Goal: Task Accomplishment & Management: Use online tool/utility

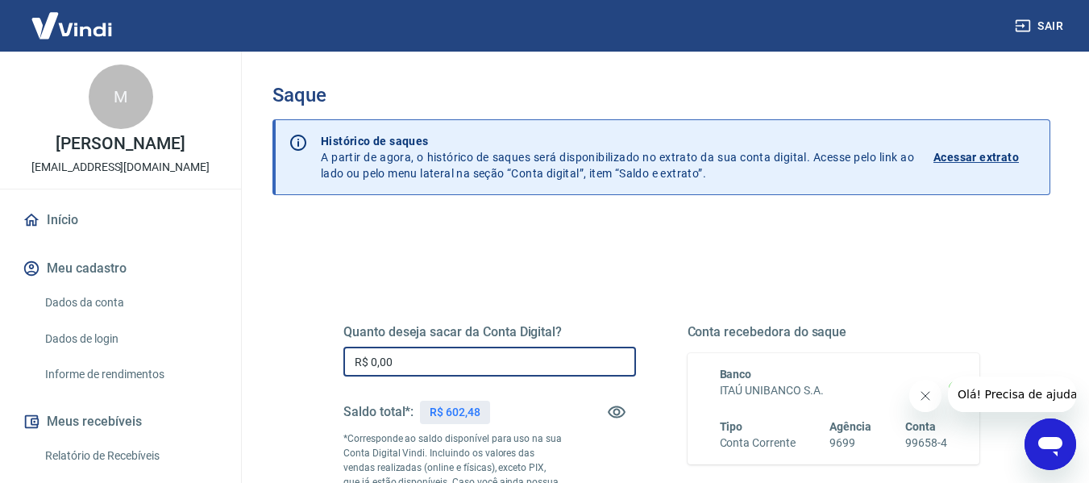
click at [427, 368] on input "R$ 0,00" at bounding box center [489, 362] width 293 height 30
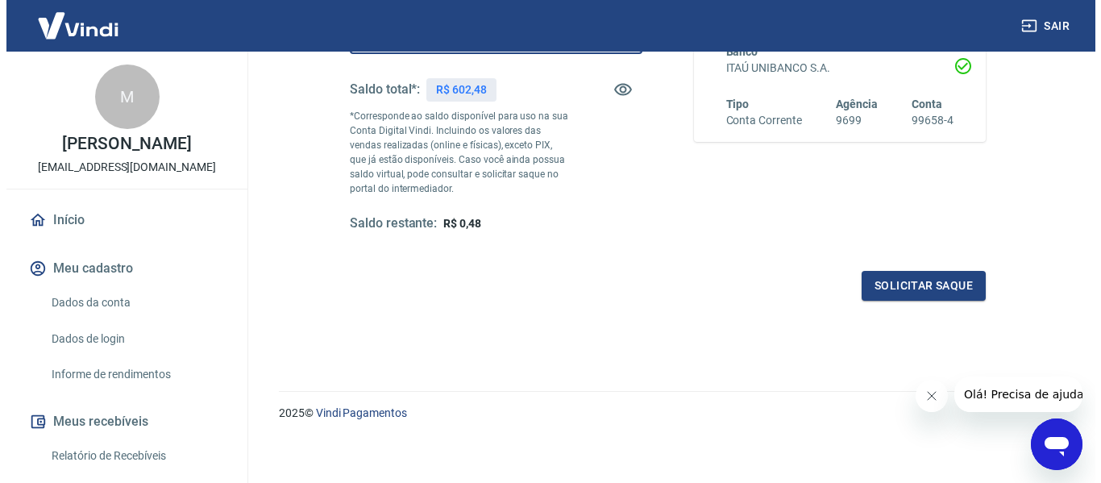
scroll to position [329, 0]
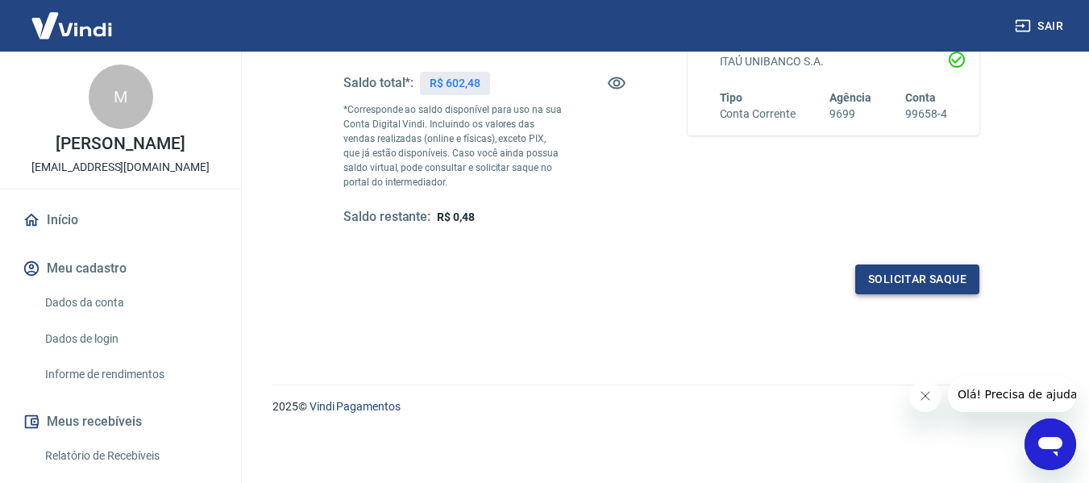
type input "R$ 602,00"
click at [892, 277] on button "Solicitar saque" at bounding box center [917, 279] width 124 height 30
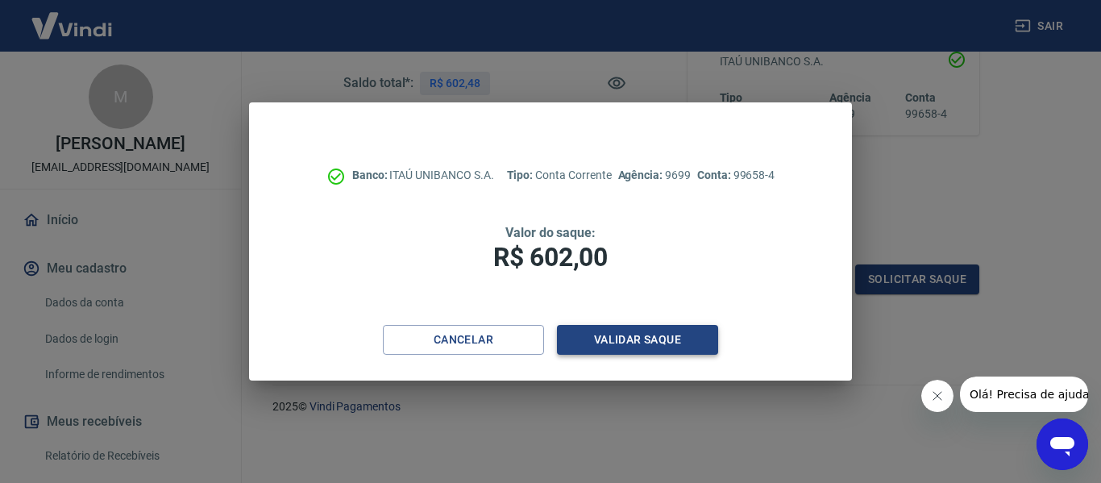
click at [666, 341] on button "Validar saque" at bounding box center [637, 340] width 161 height 30
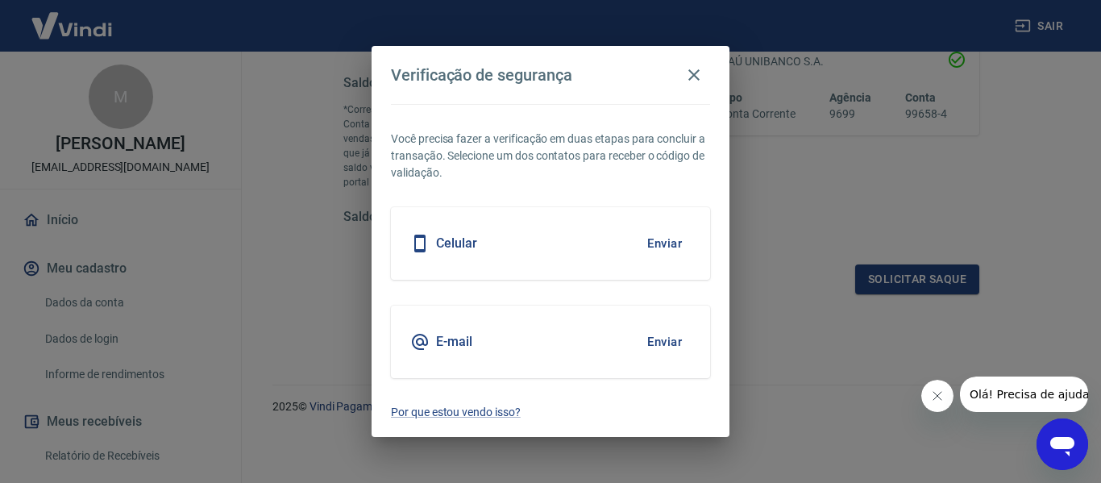
click at [646, 248] on button "Enviar" at bounding box center [664, 244] width 52 height 34
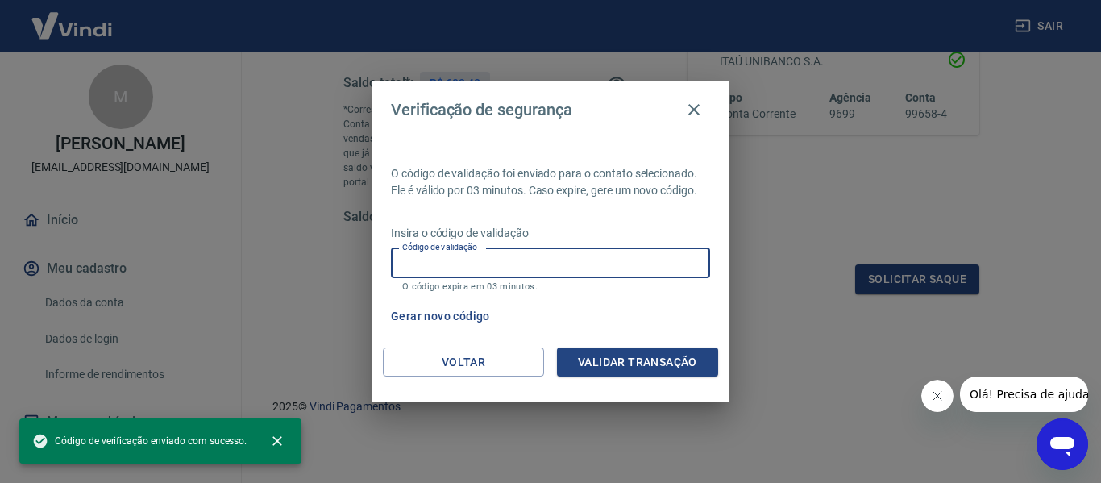
click at [617, 256] on input "Código de validação" at bounding box center [550, 263] width 319 height 30
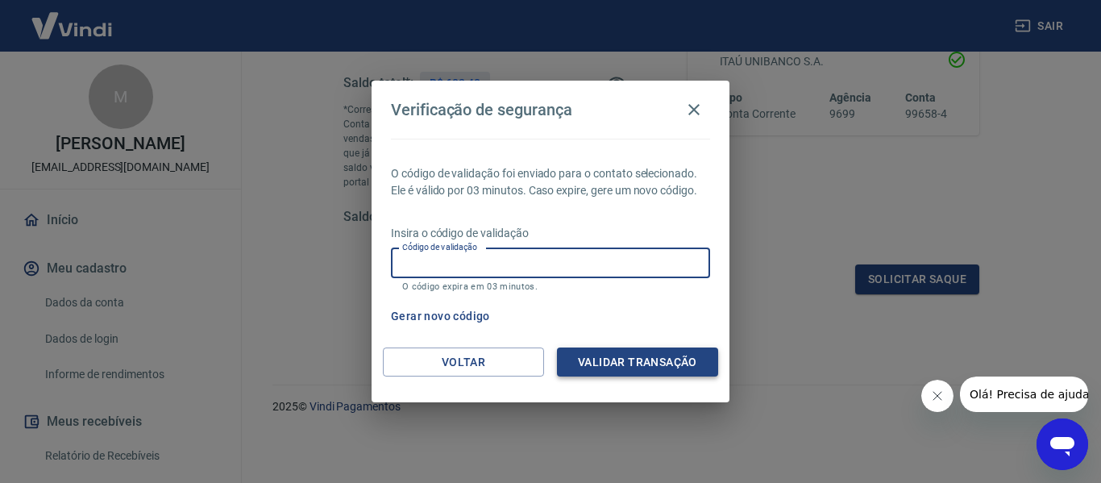
click at [629, 355] on button "Validar transação" at bounding box center [637, 362] width 161 height 30
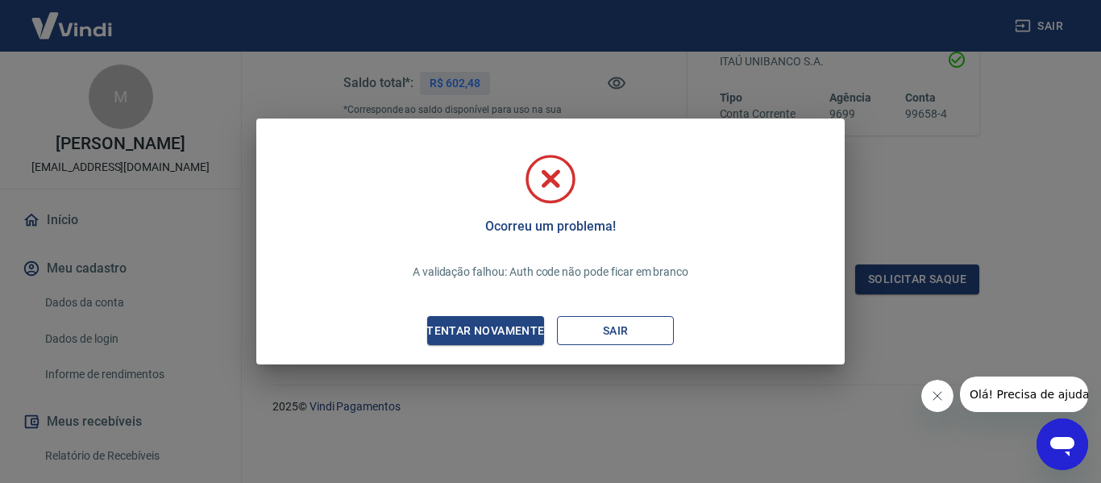
click at [605, 331] on button "Sair" at bounding box center [615, 331] width 117 height 30
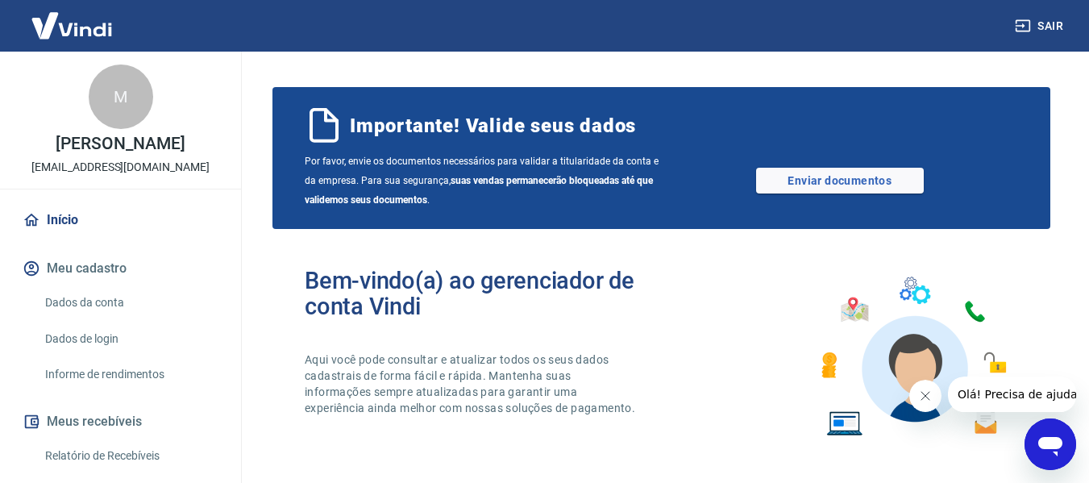
click at [61, 238] on link "Início" at bounding box center [120, 219] width 202 height 35
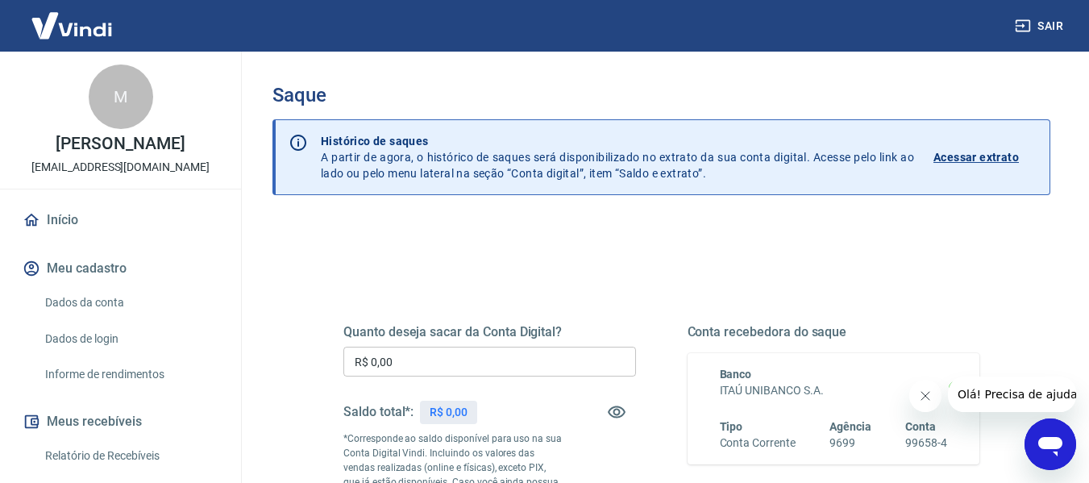
click at [487, 336] on h5 "Quanto deseja sacar da Conta Digital?" at bounding box center [489, 332] width 293 height 16
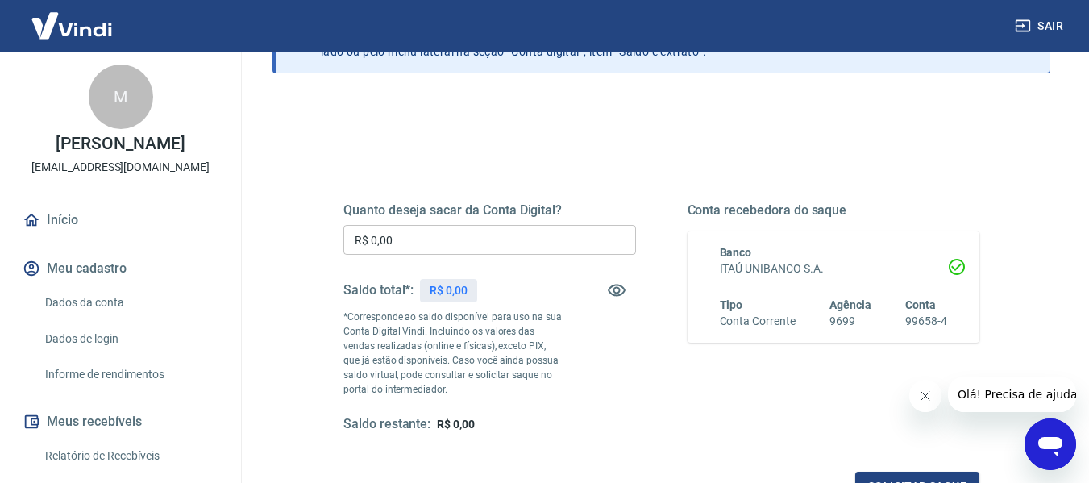
scroll to position [161, 0]
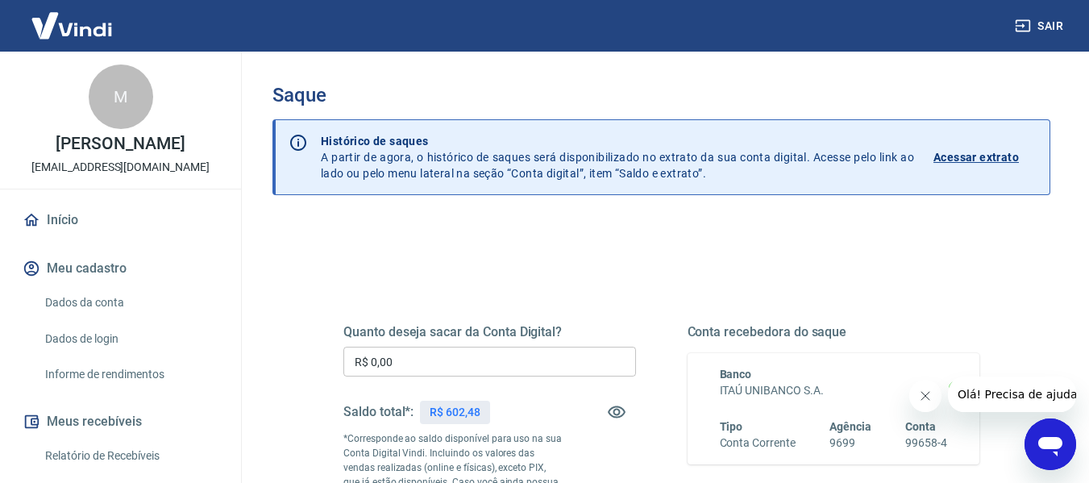
click at [408, 368] on input "R$ 0,00" at bounding box center [489, 362] width 293 height 30
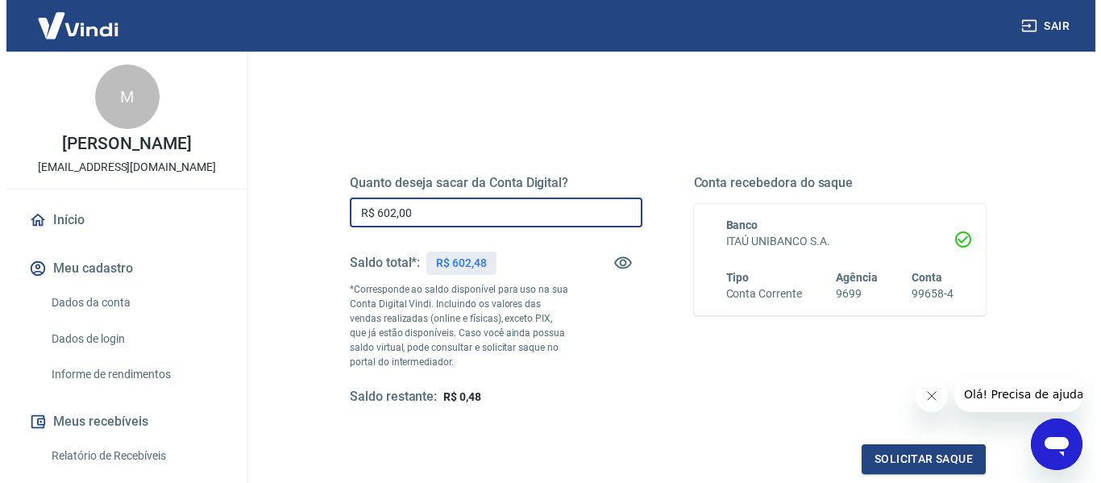
scroll to position [242, 0]
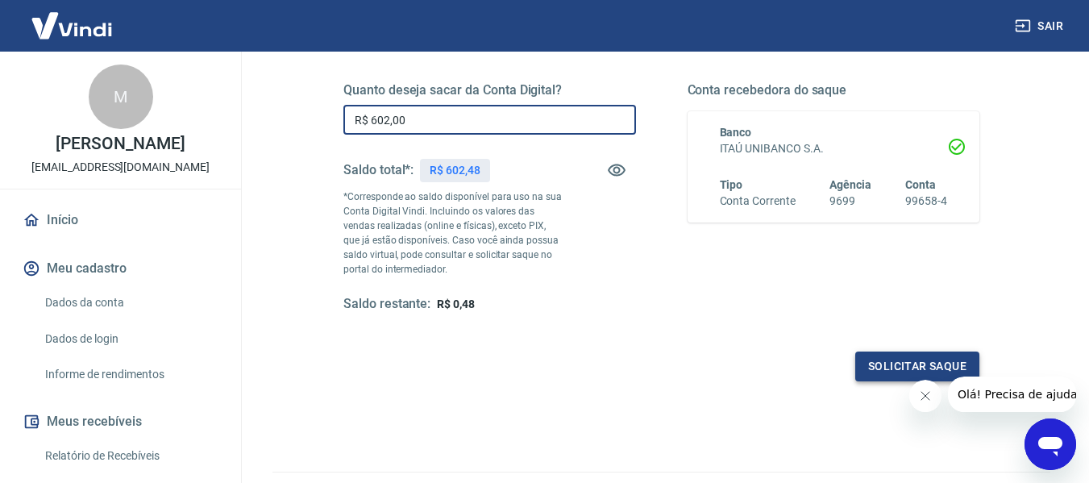
type input "R$ 602,00"
click at [880, 360] on button "Solicitar saque" at bounding box center [917, 366] width 124 height 30
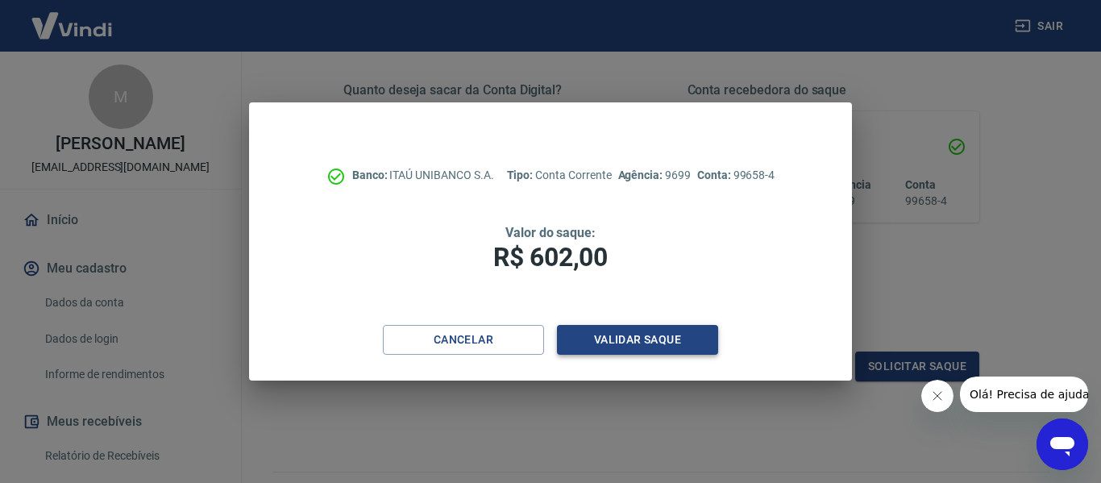
click at [692, 344] on button "Validar saque" at bounding box center [637, 340] width 161 height 30
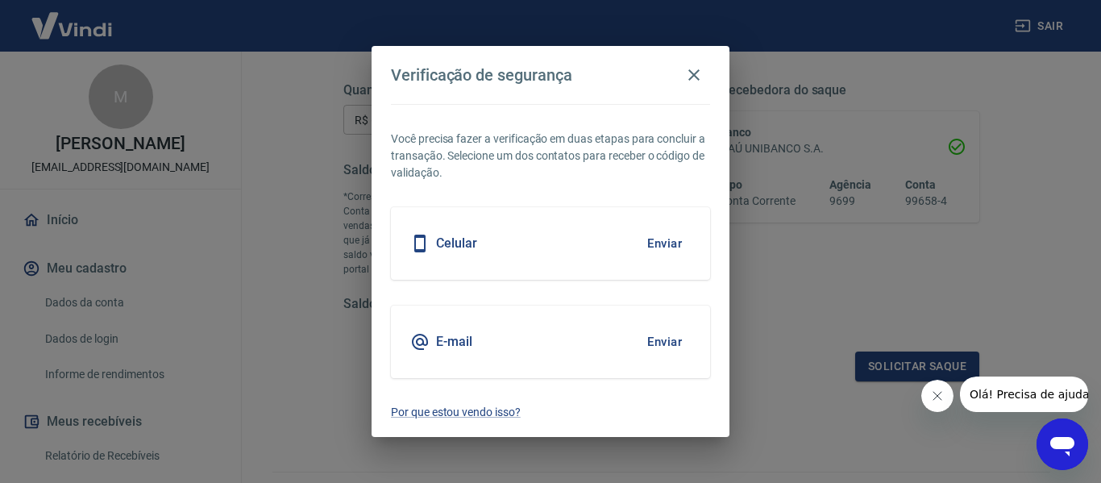
click at [673, 245] on button "Enviar" at bounding box center [664, 244] width 52 height 34
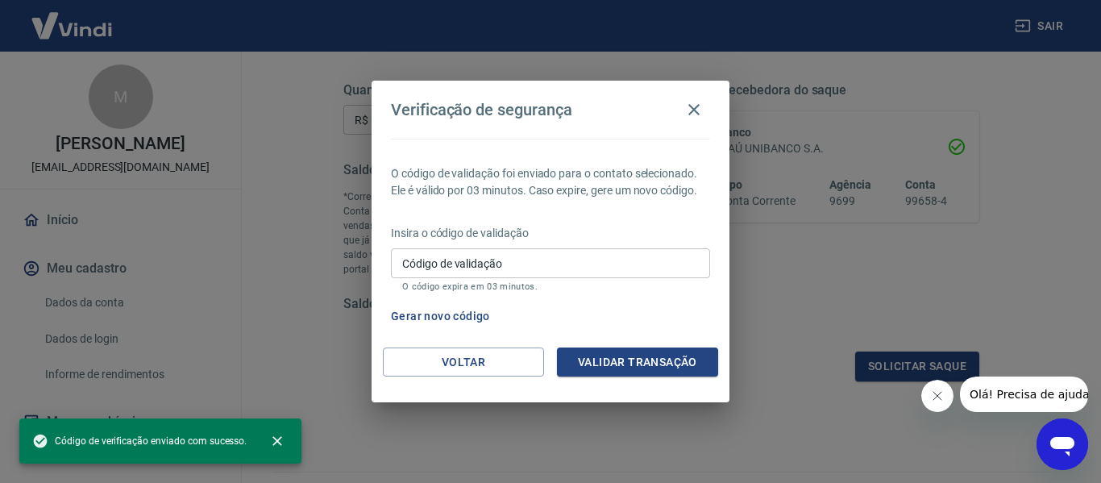
click at [538, 260] on input "Código de validação" at bounding box center [550, 263] width 319 height 30
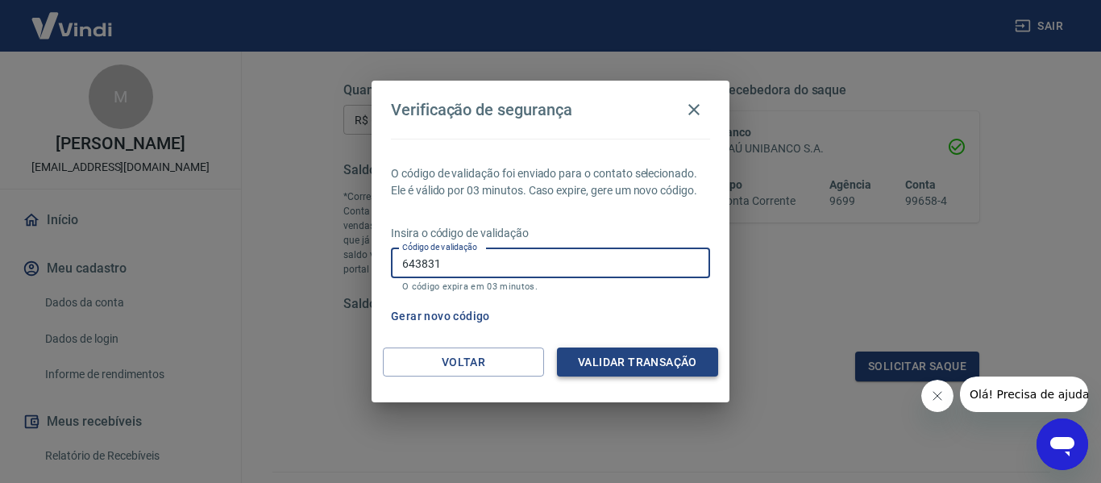
type input "643831"
click at [637, 366] on button "Validar transação" at bounding box center [637, 362] width 161 height 30
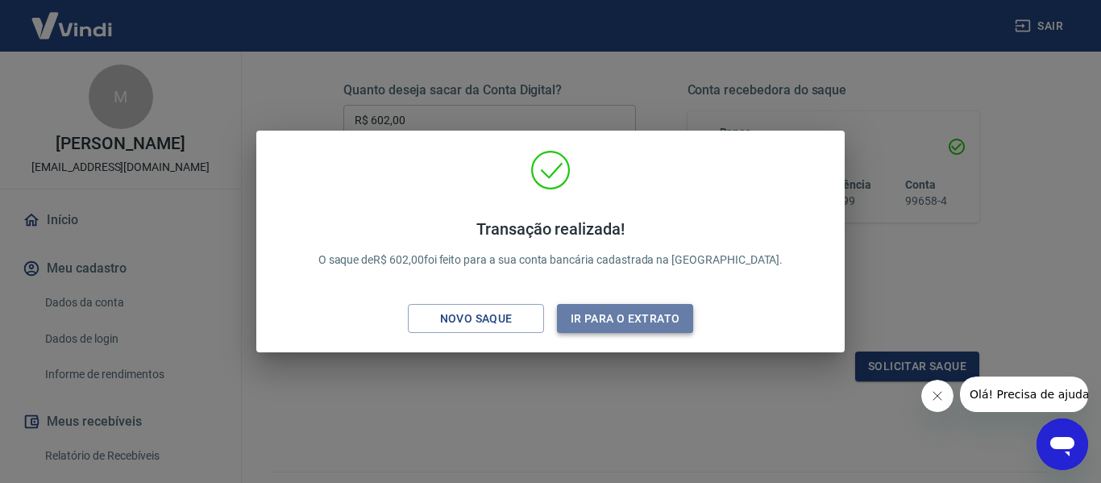
click at [666, 319] on button "Ir para o extrato" at bounding box center [625, 319] width 136 height 30
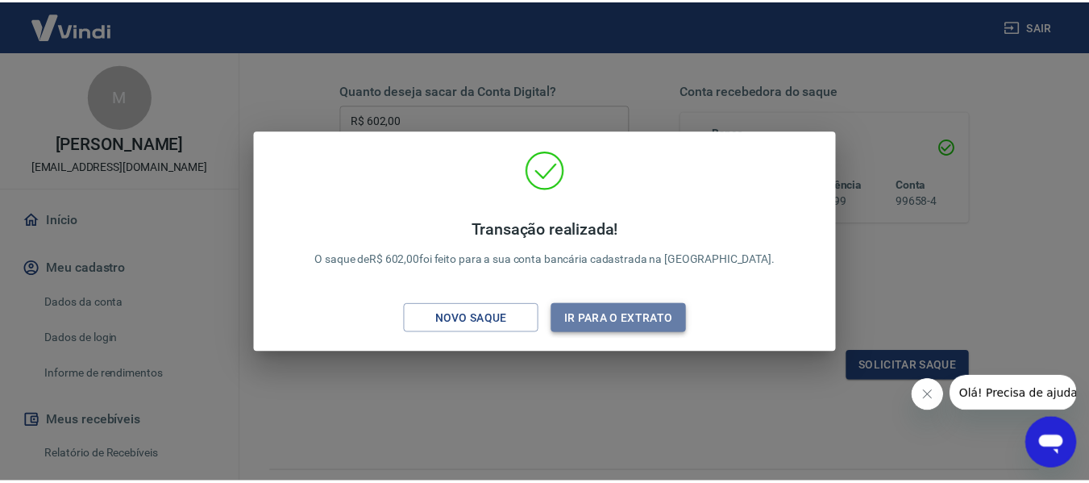
scroll to position [276, 0]
